Goal: Complete application form: Complete application form

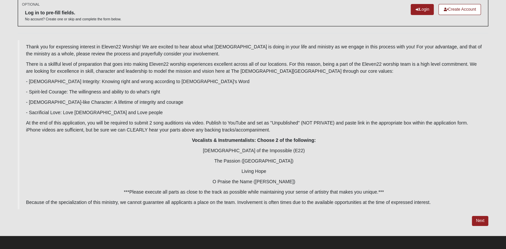
scroll to position [40, 0]
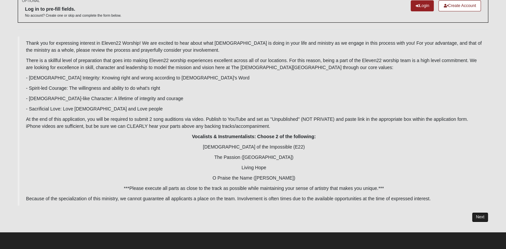
click at [483, 216] on link "Next" at bounding box center [480, 218] width 16 height 10
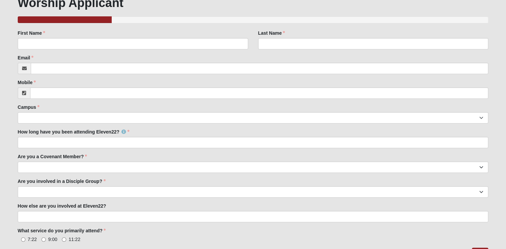
scroll to position [118, 0]
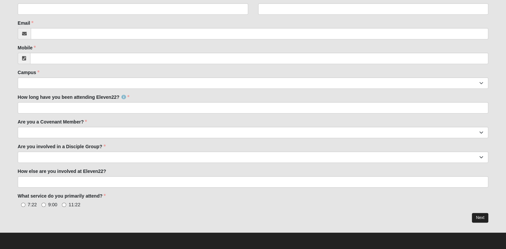
click at [482, 213] on div "OPTIONAL Log in to pre-fill fields. No account? Create one or skip and complete…" at bounding box center [253, 70] width 470 height 306
click at [482, 216] on link "Next" at bounding box center [480, 218] width 16 height 10
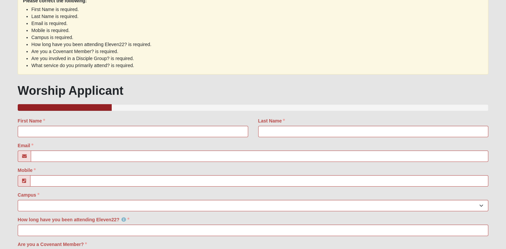
scroll to position [207, 0]
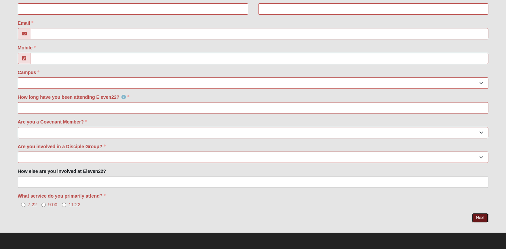
scroll to position [40, 0]
